Goal: Download file/media

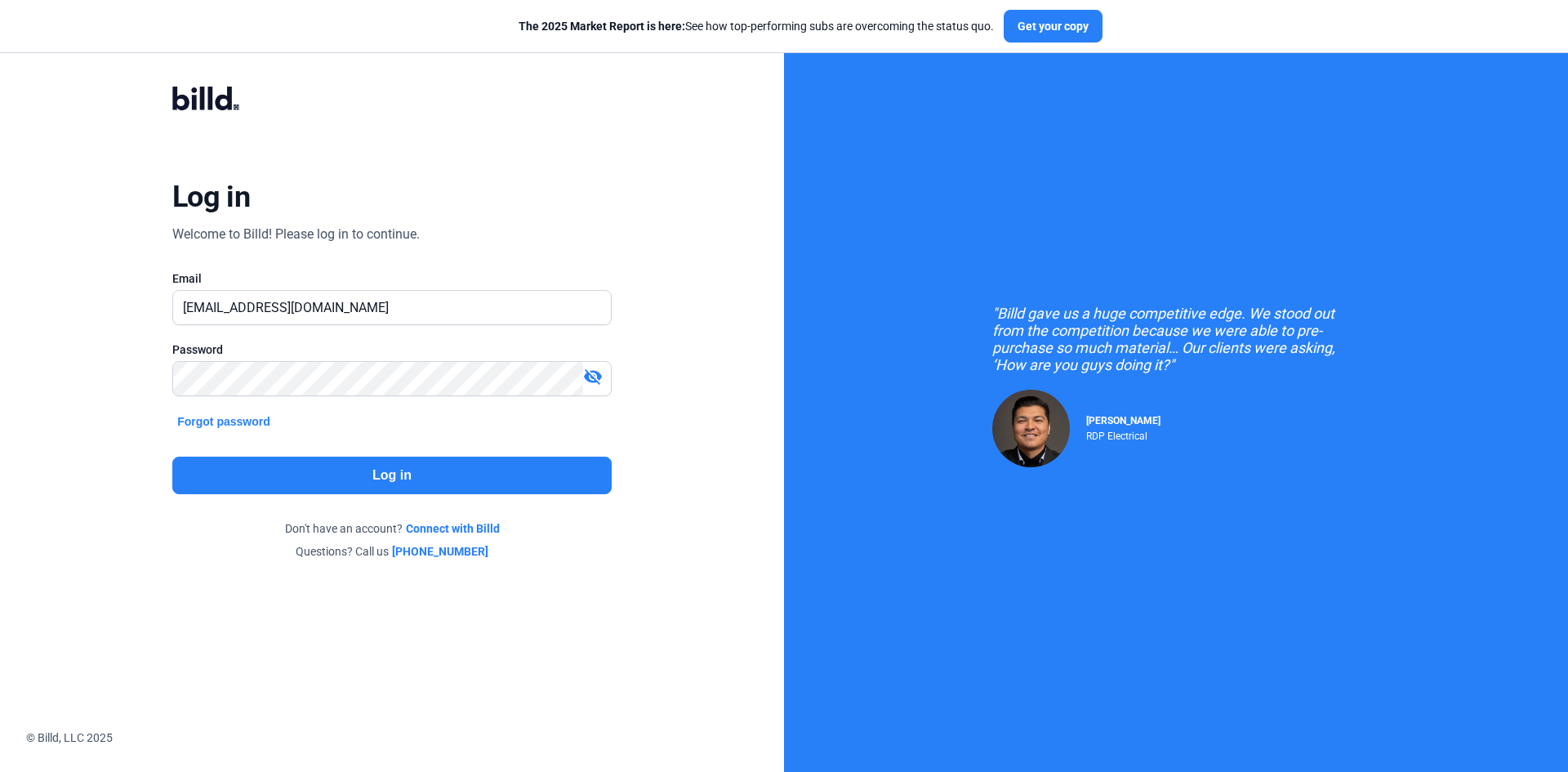
click at [394, 468] on button "Log in" at bounding box center [391, 475] width 439 height 38
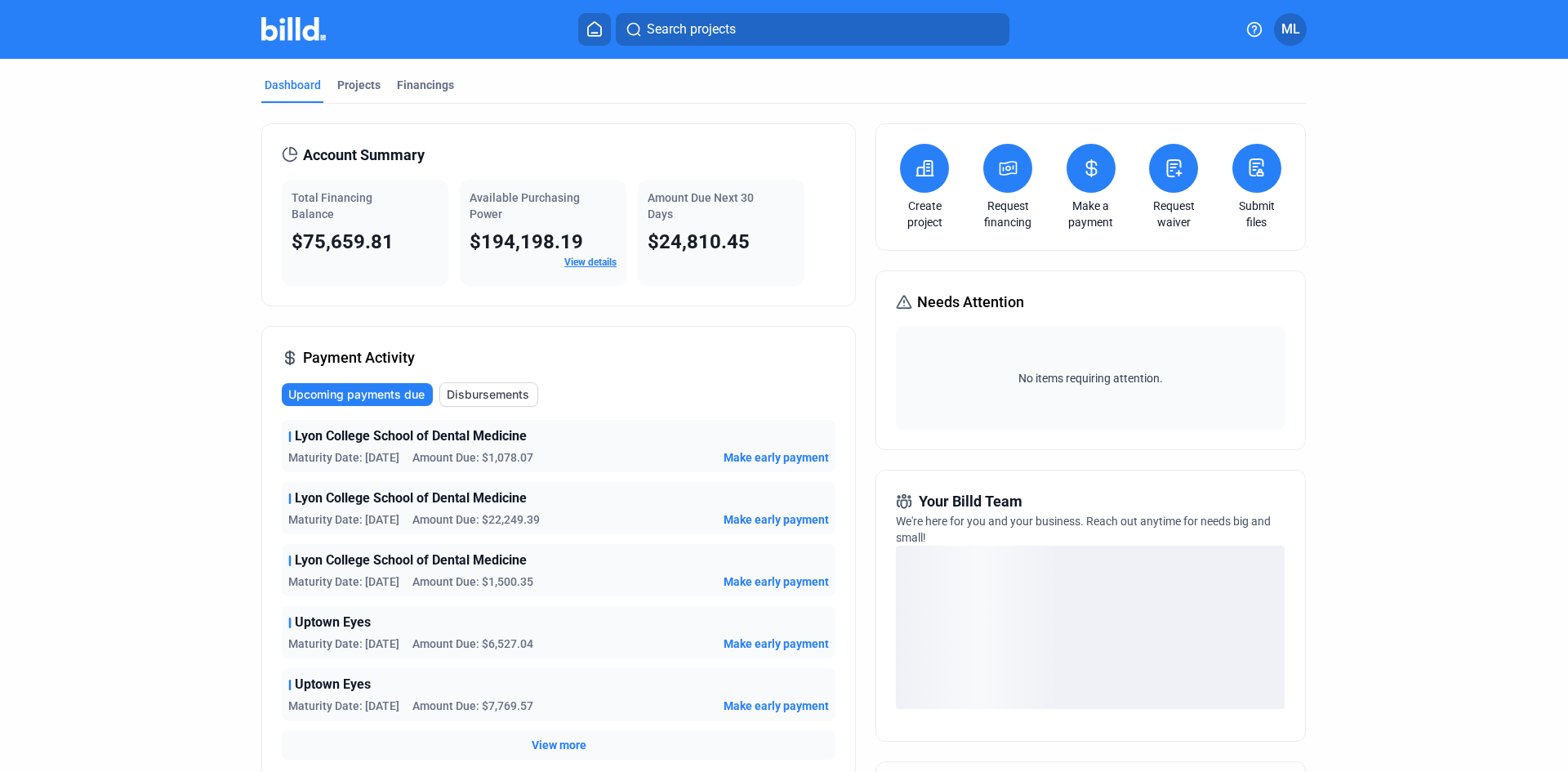
click at [355, 82] on div "Projects" at bounding box center [359, 85] width 43 height 17
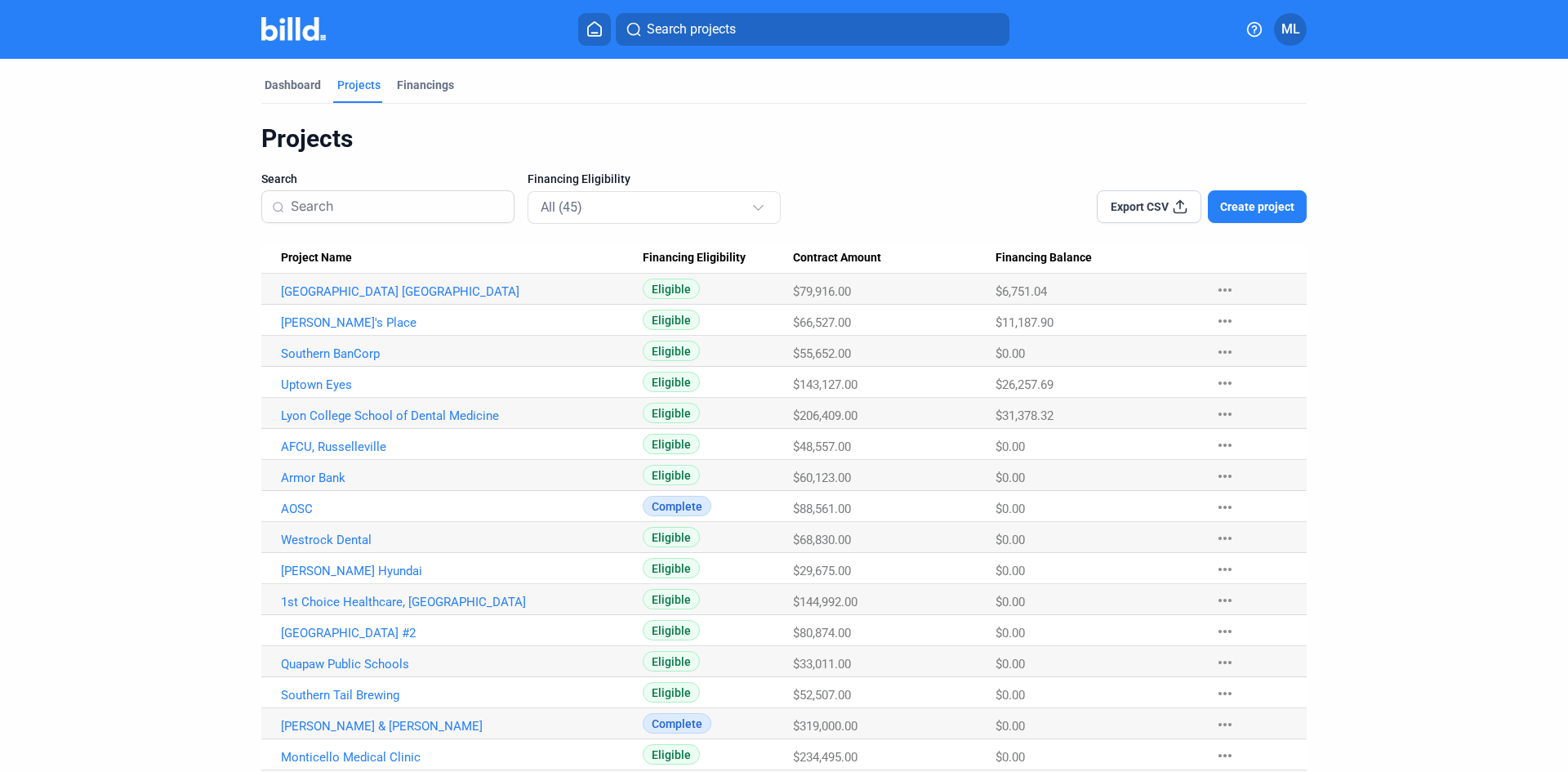
click at [401, 414] on link "Lyon College School of Dental Medicine" at bounding box center [462, 416] width 362 height 15
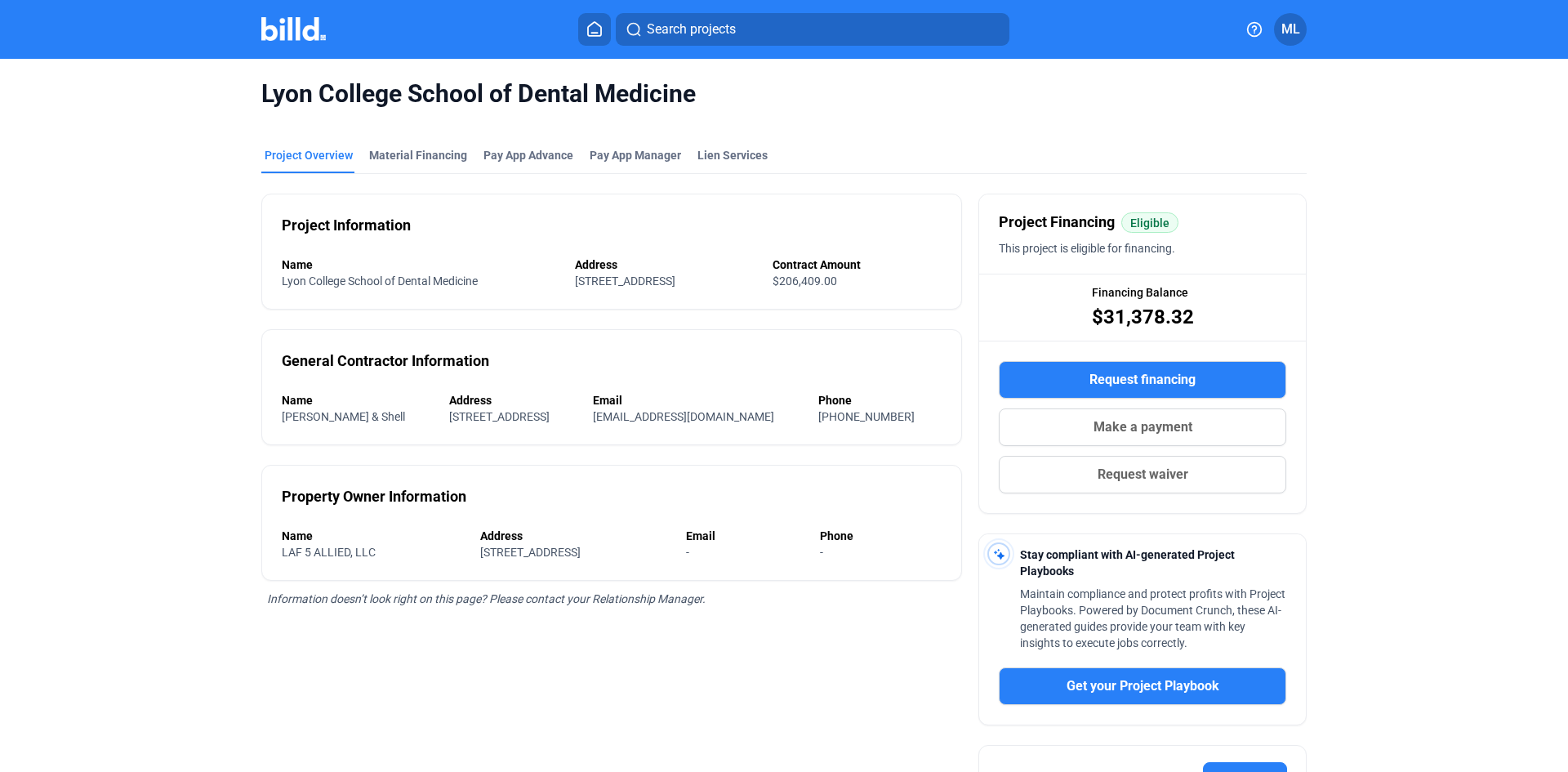
click at [393, 152] on div "Material Financing" at bounding box center [417, 156] width 98 height 17
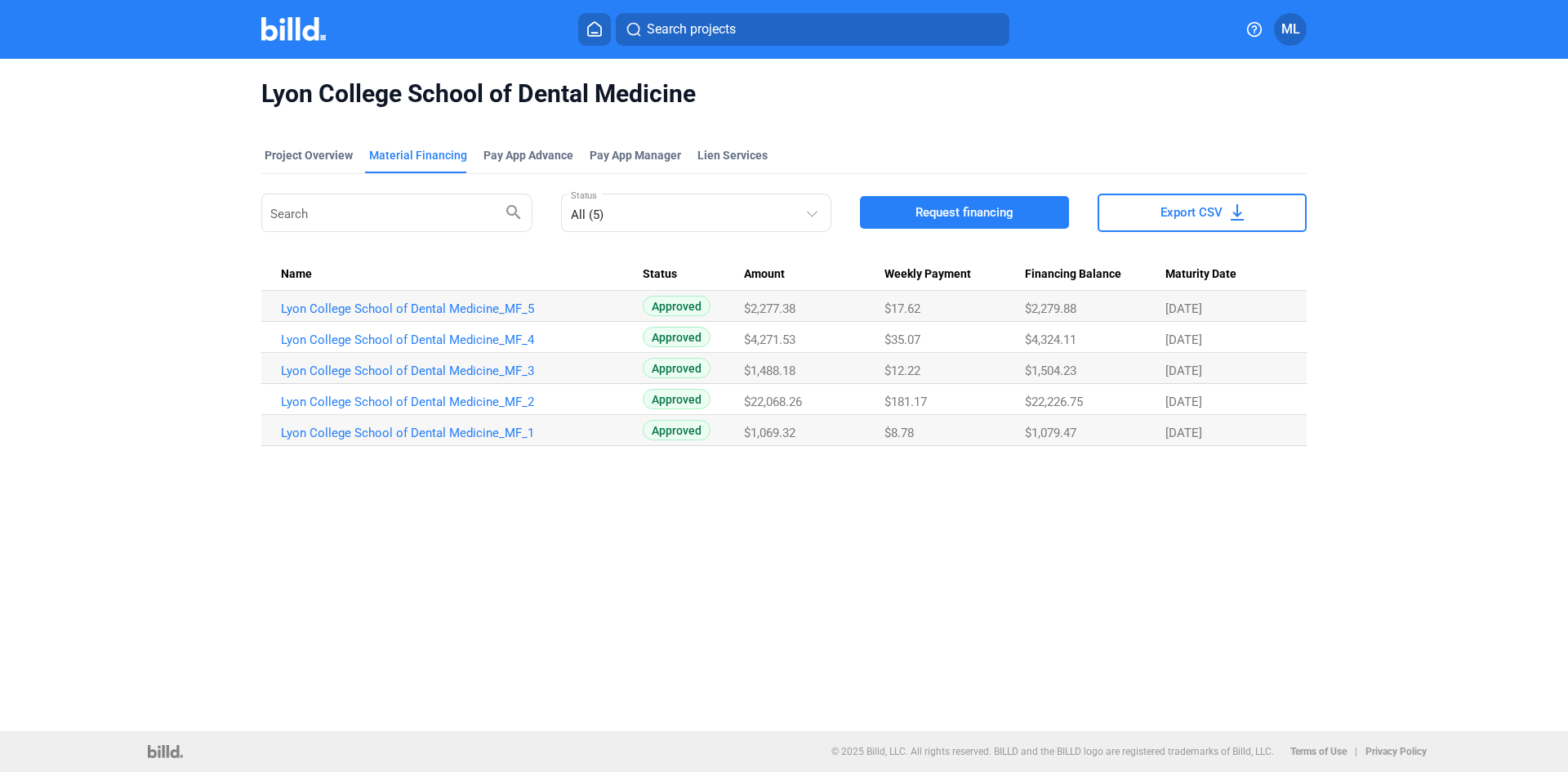
click at [390, 304] on link "Lyon College School of Dental Medicine_MF_5" at bounding box center [462, 309] width 362 height 15
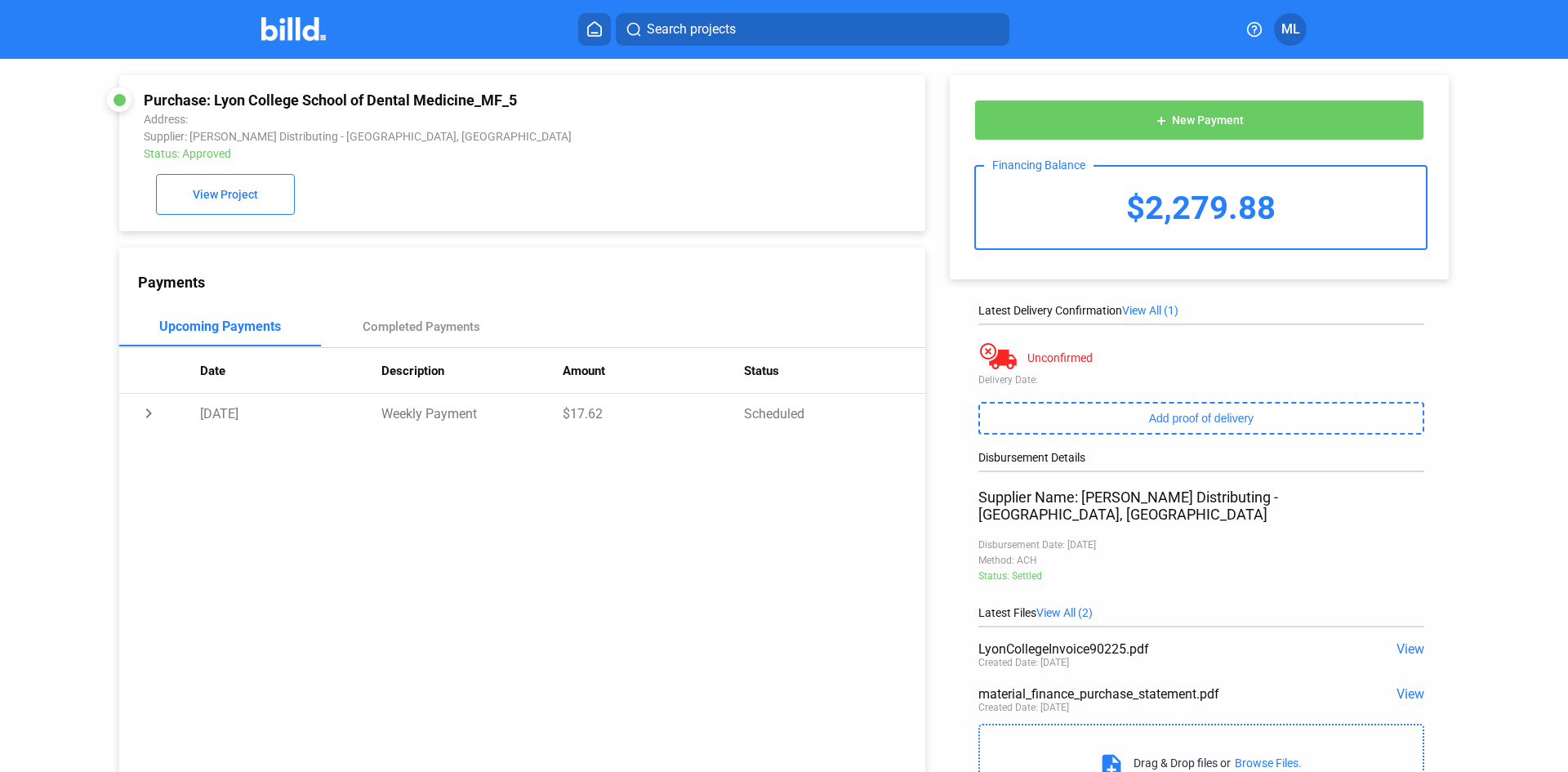
scroll to position [75, 0]
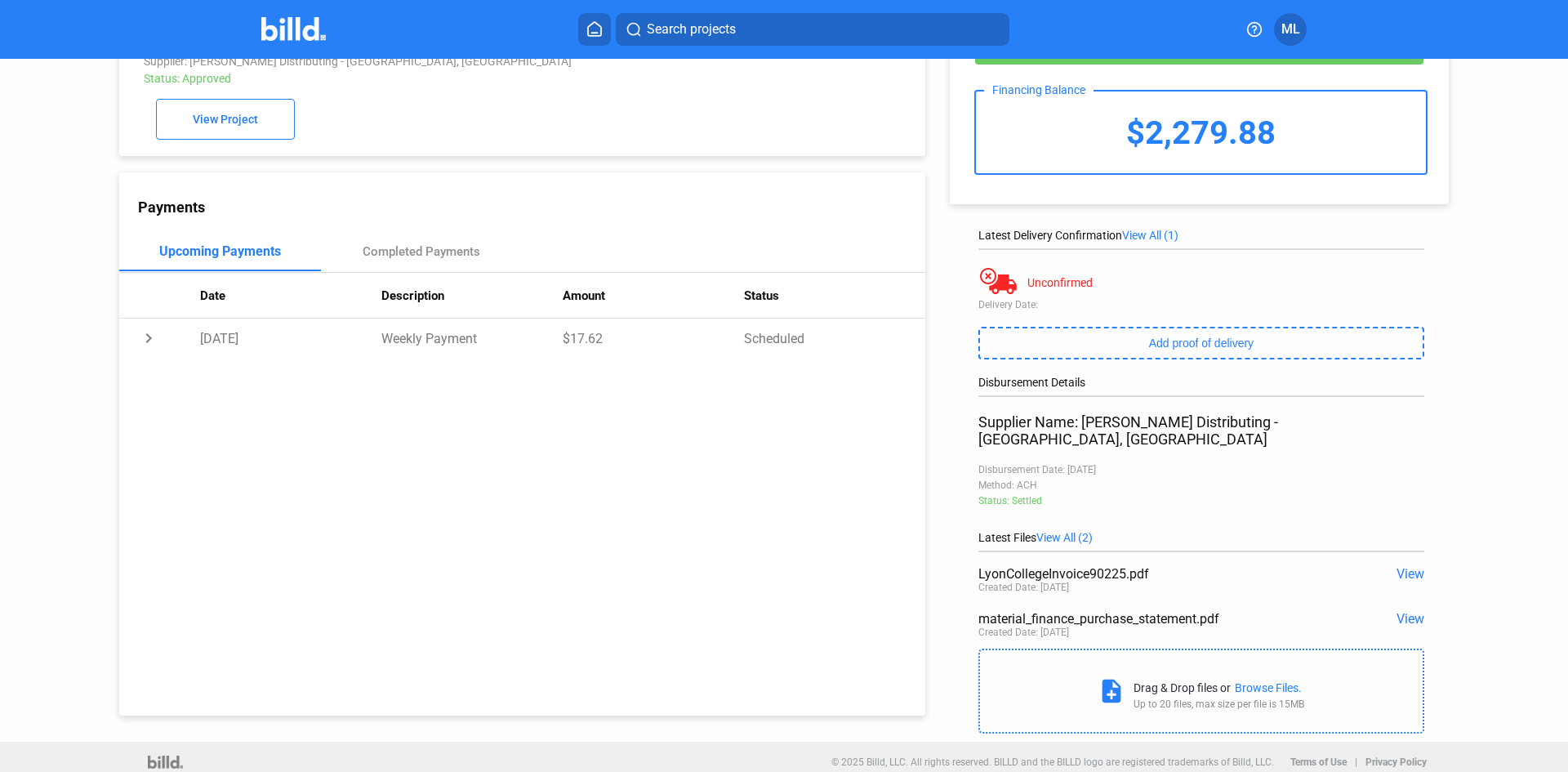
click at [1402, 566] on span "View" at bounding box center [1410, 574] width 28 height 16
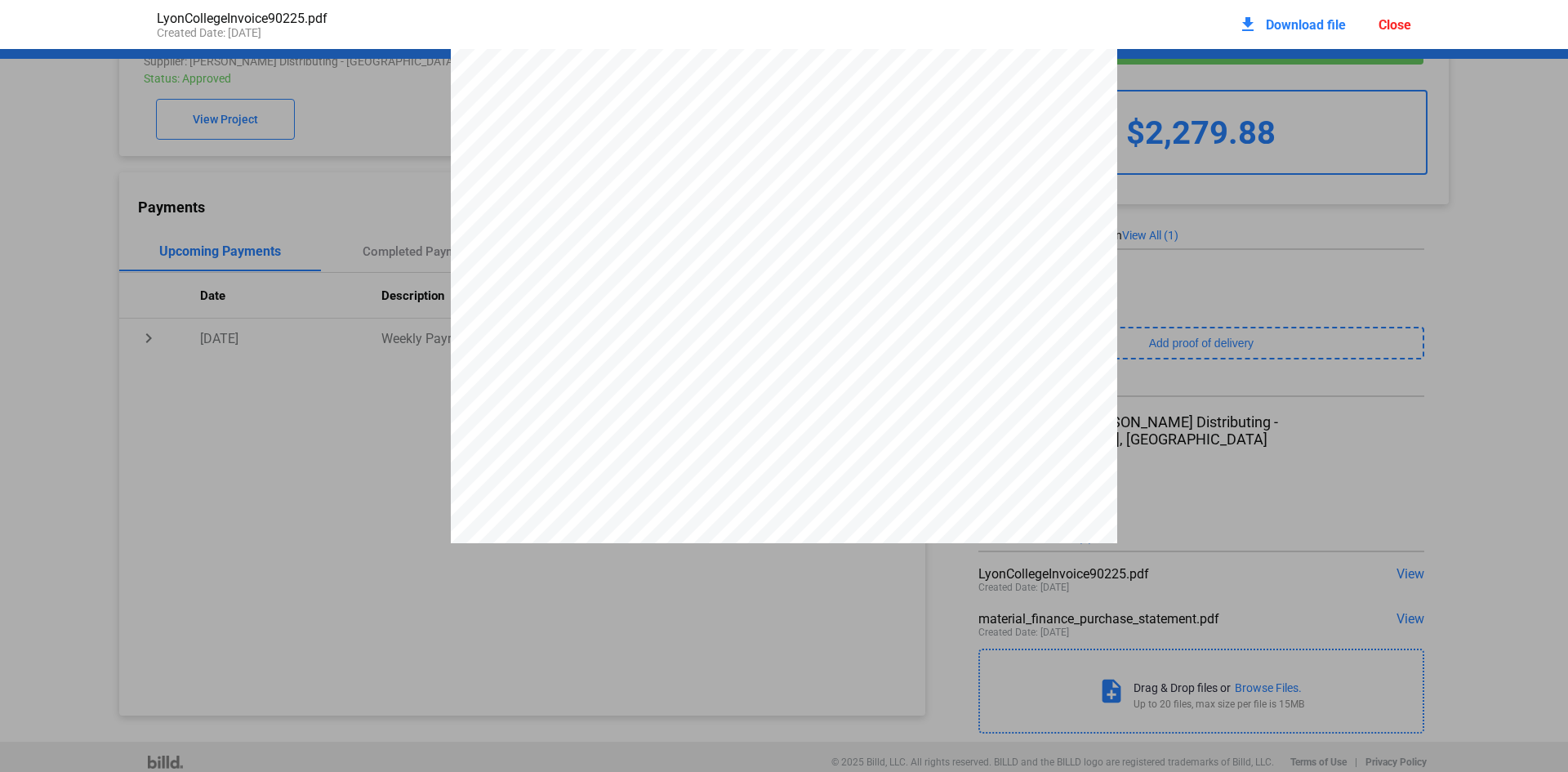
scroll to position [3107, 0]
click at [1295, 28] on span "Download file" at bounding box center [1305, 25] width 80 height 16
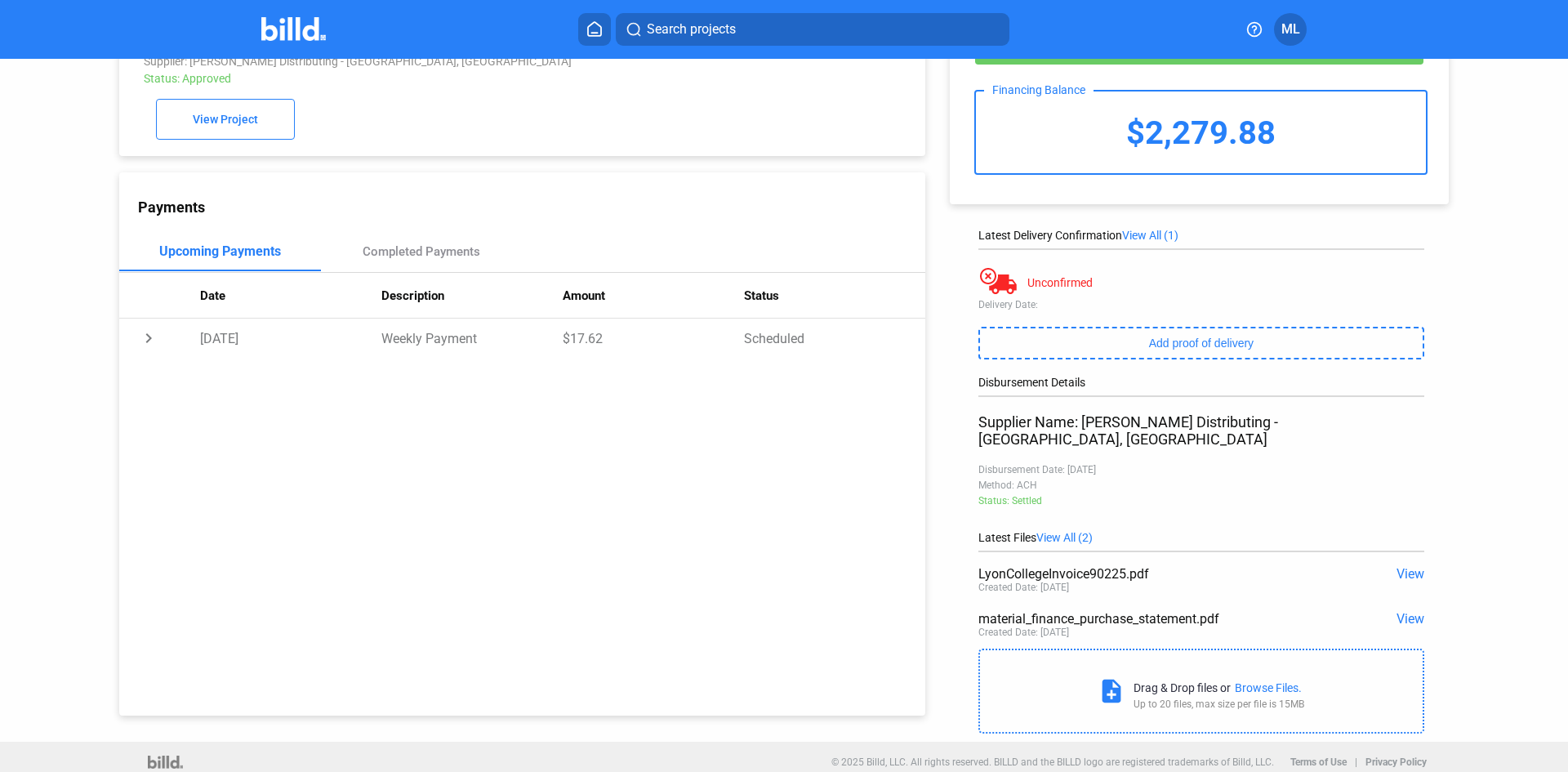
scroll to position [0, 0]
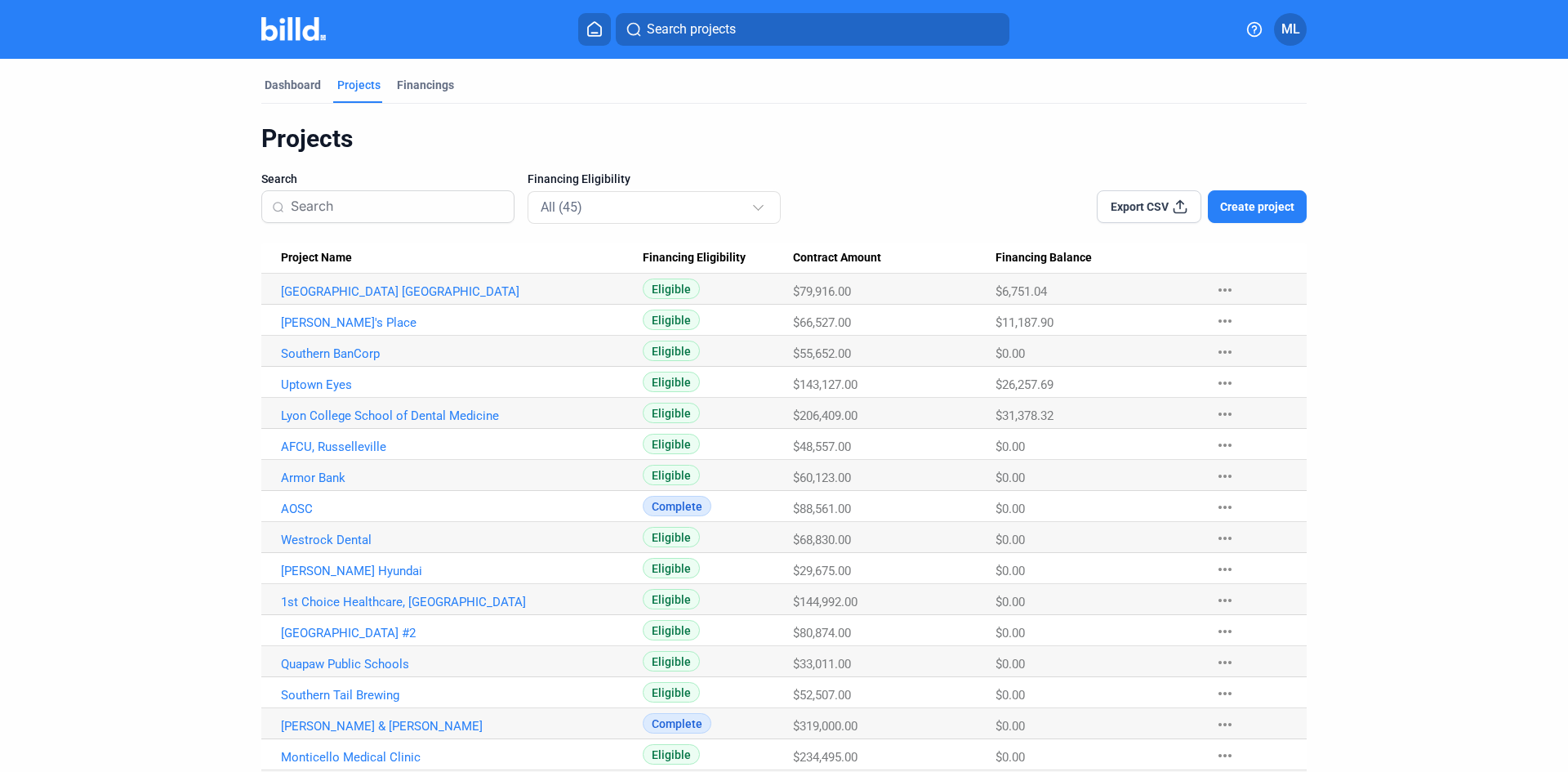
click at [386, 289] on link "[GEOGRAPHIC_DATA] [GEOGRAPHIC_DATA]" at bounding box center [462, 292] width 362 height 15
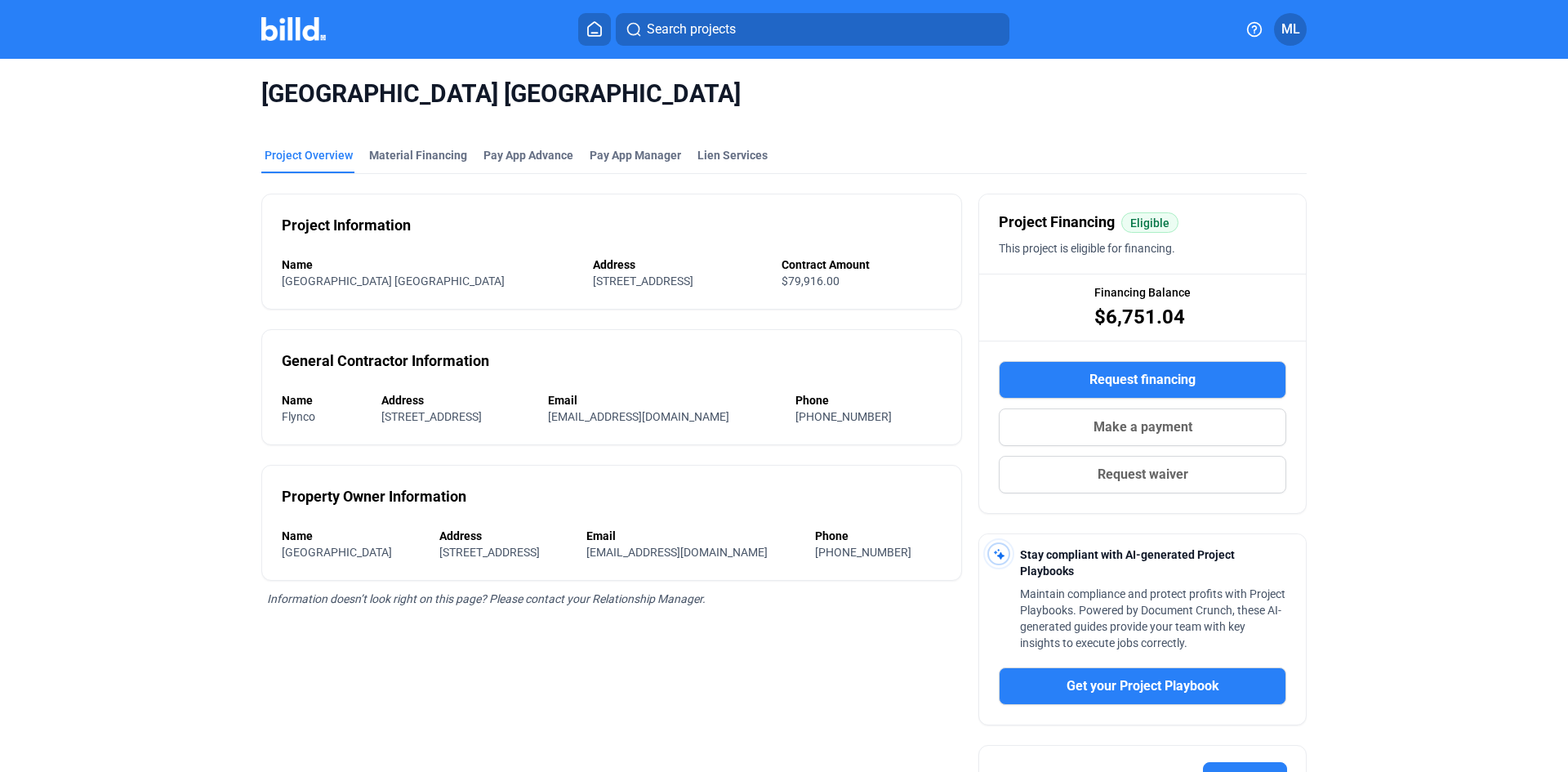
click at [413, 157] on div "Material Financing" at bounding box center [417, 156] width 98 height 17
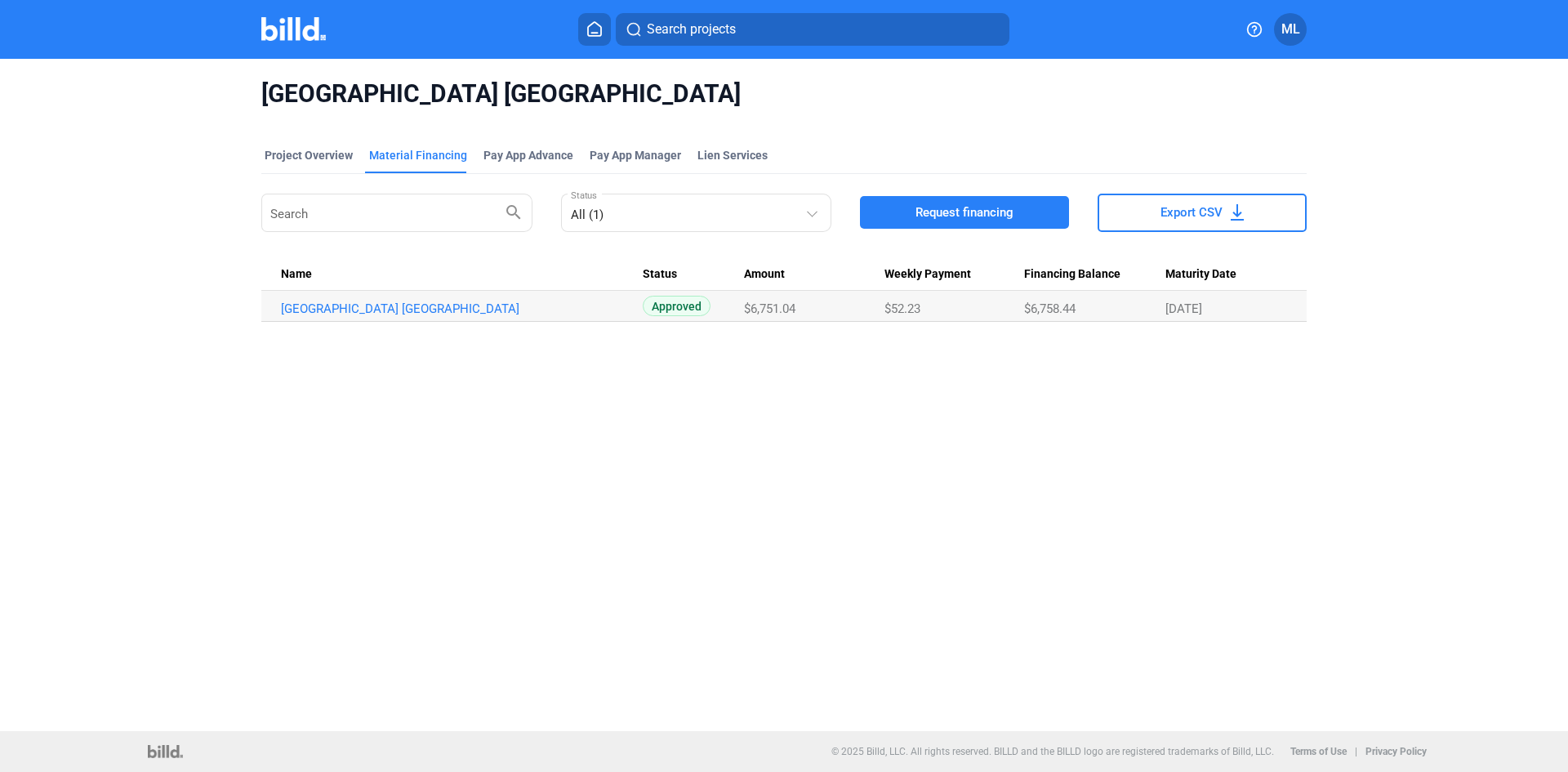
click at [361, 305] on link "[GEOGRAPHIC_DATA] [GEOGRAPHIC_DATA]" at bounding box center [462, 309] width 362 height 15
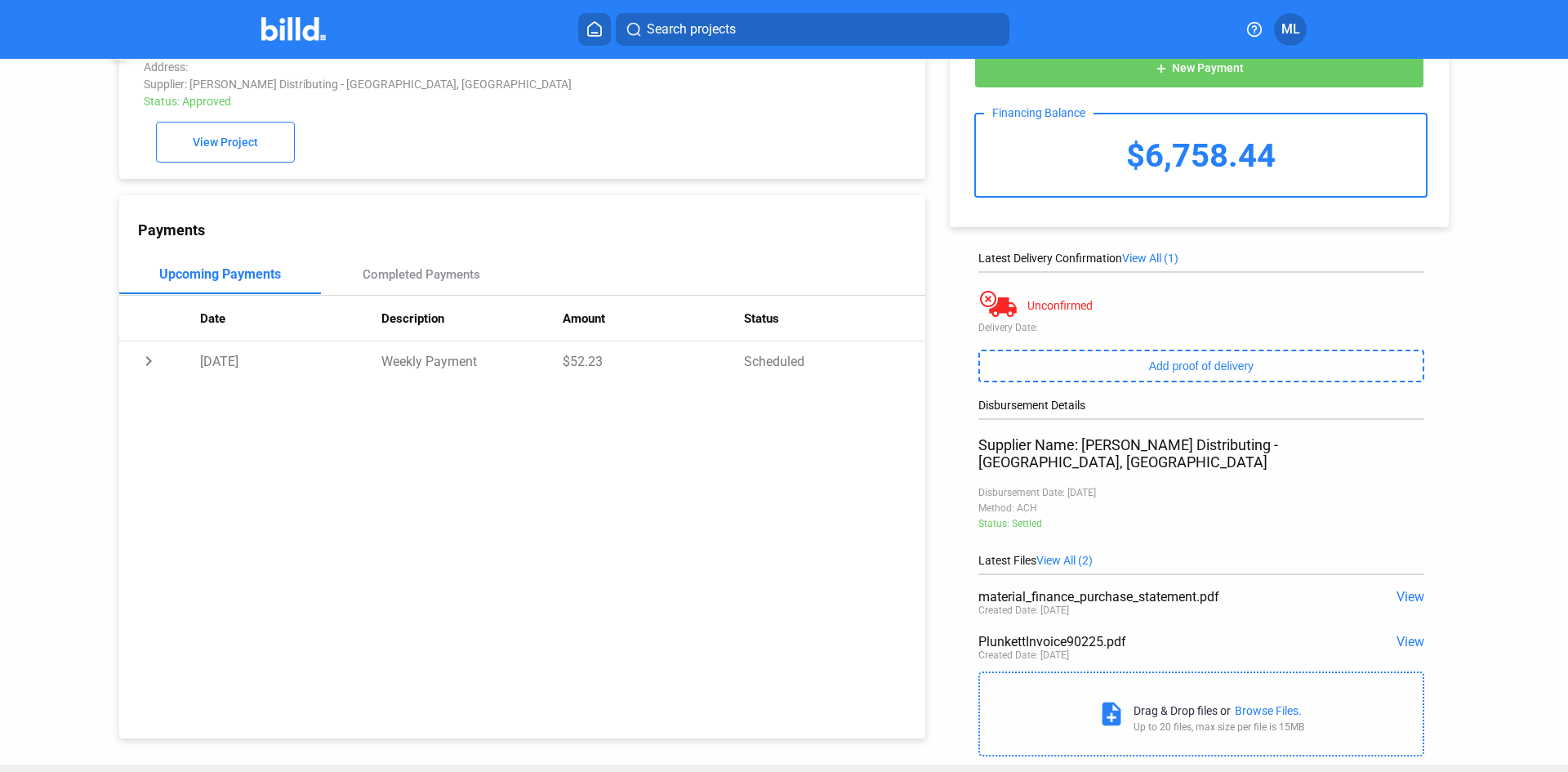
scroll to position [75, 0]
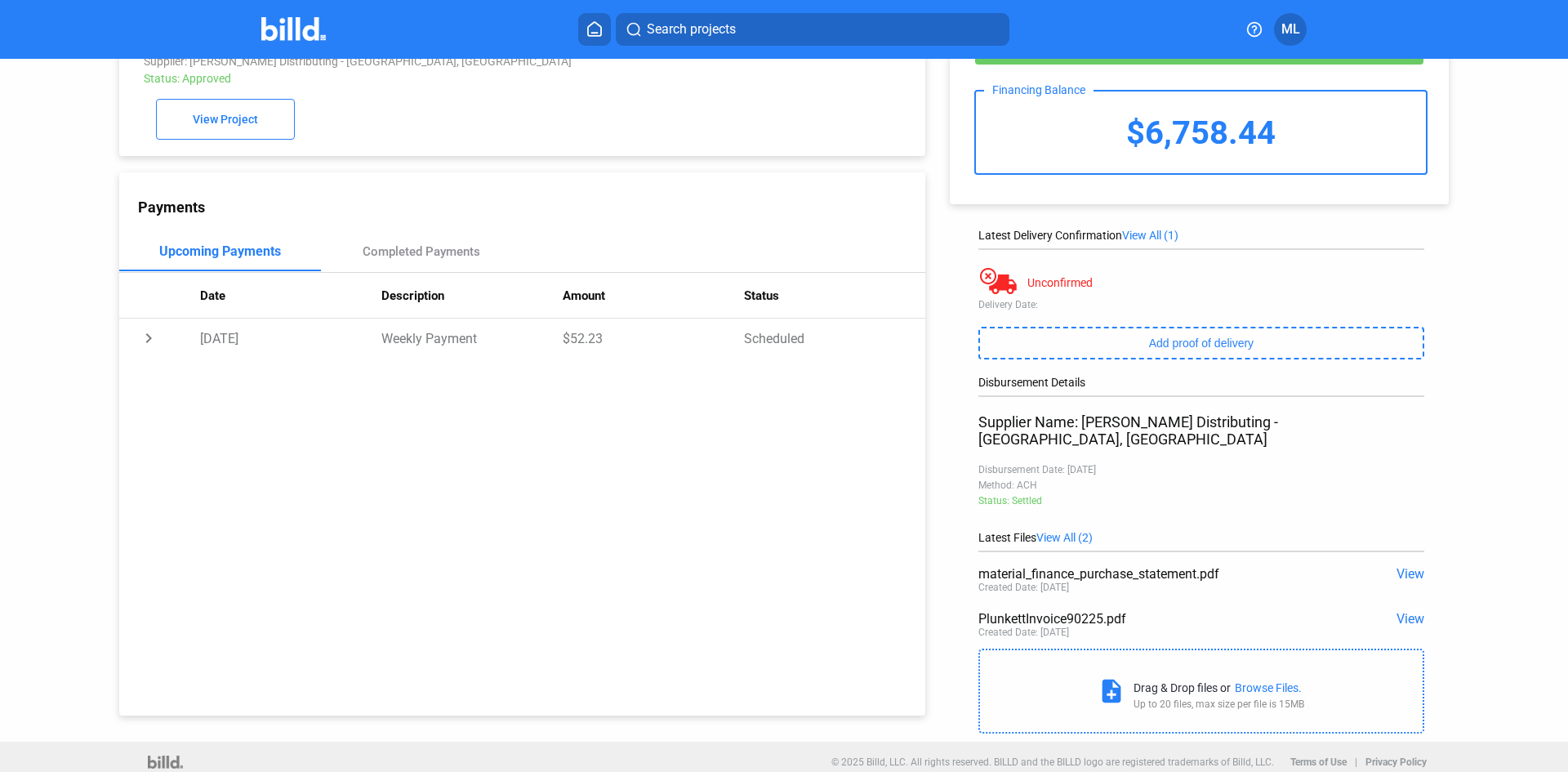
click at [1402, 611] on span "View" at bounding box center [1410, 618] width 28 height 16
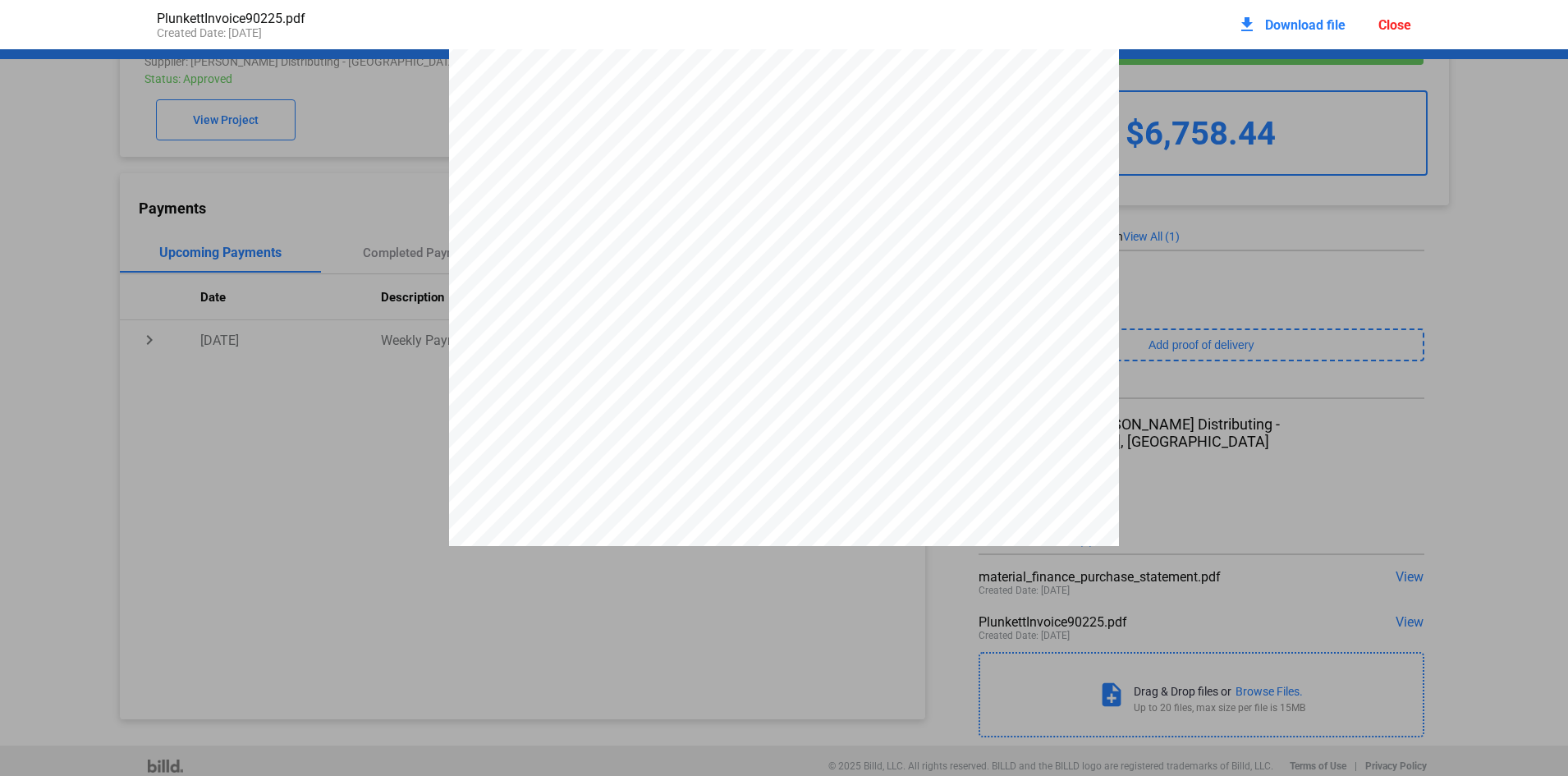
scroll to position [0, 0]
click at [1293, 28] on span "Download file" at bounding box center [1306, 25] width 81 height 16
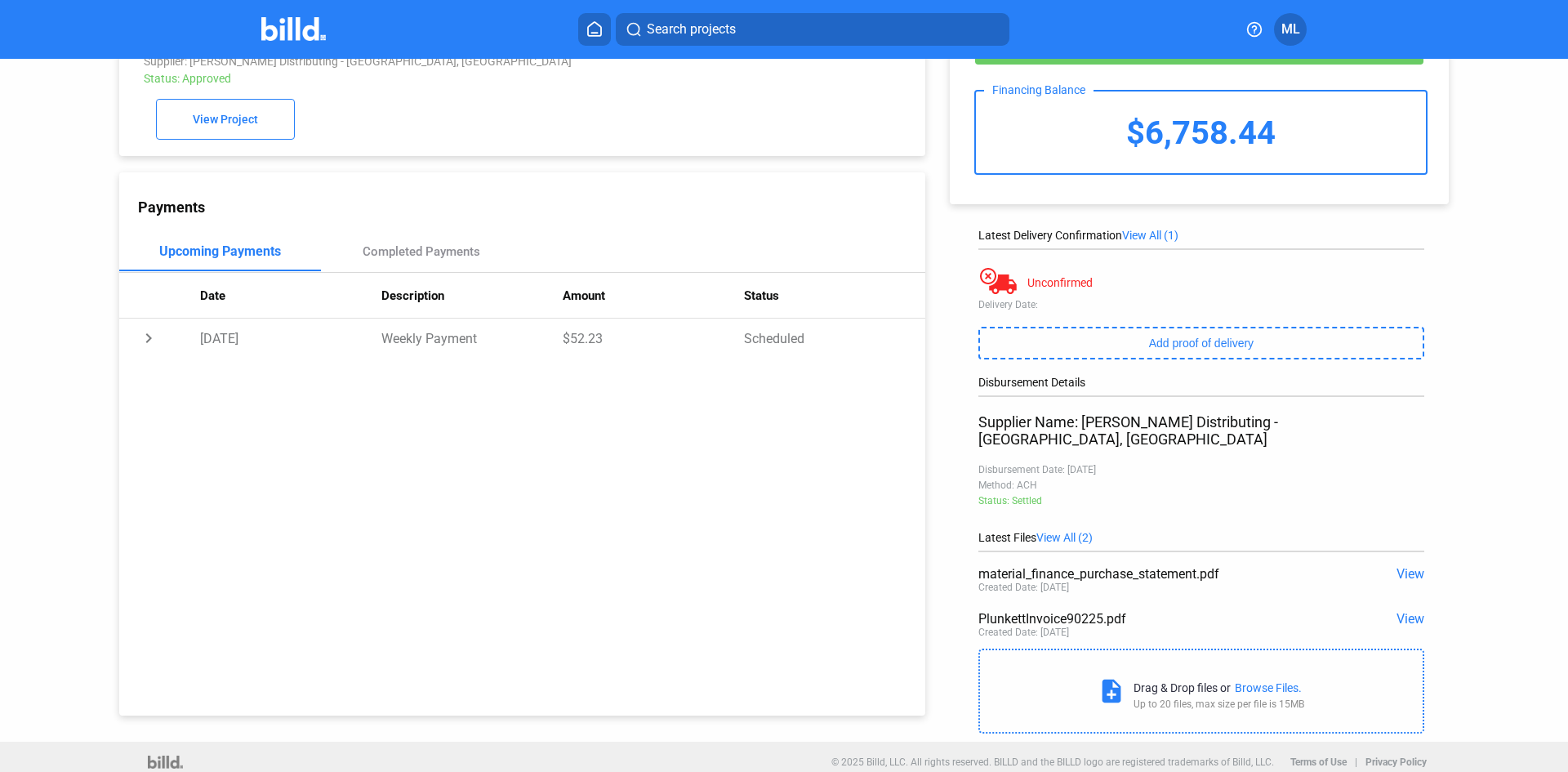
click at [71, 197] on div "Purchase: [GEOGRAPHIC_DATA] [GEOGRAPHIC_DATA] Address: [STREET_ADDRESS] Supplie…" at bounding box center [784, 362] width 1568 height 758
